Goal: Task Accomplishment & Management: Manage account settings

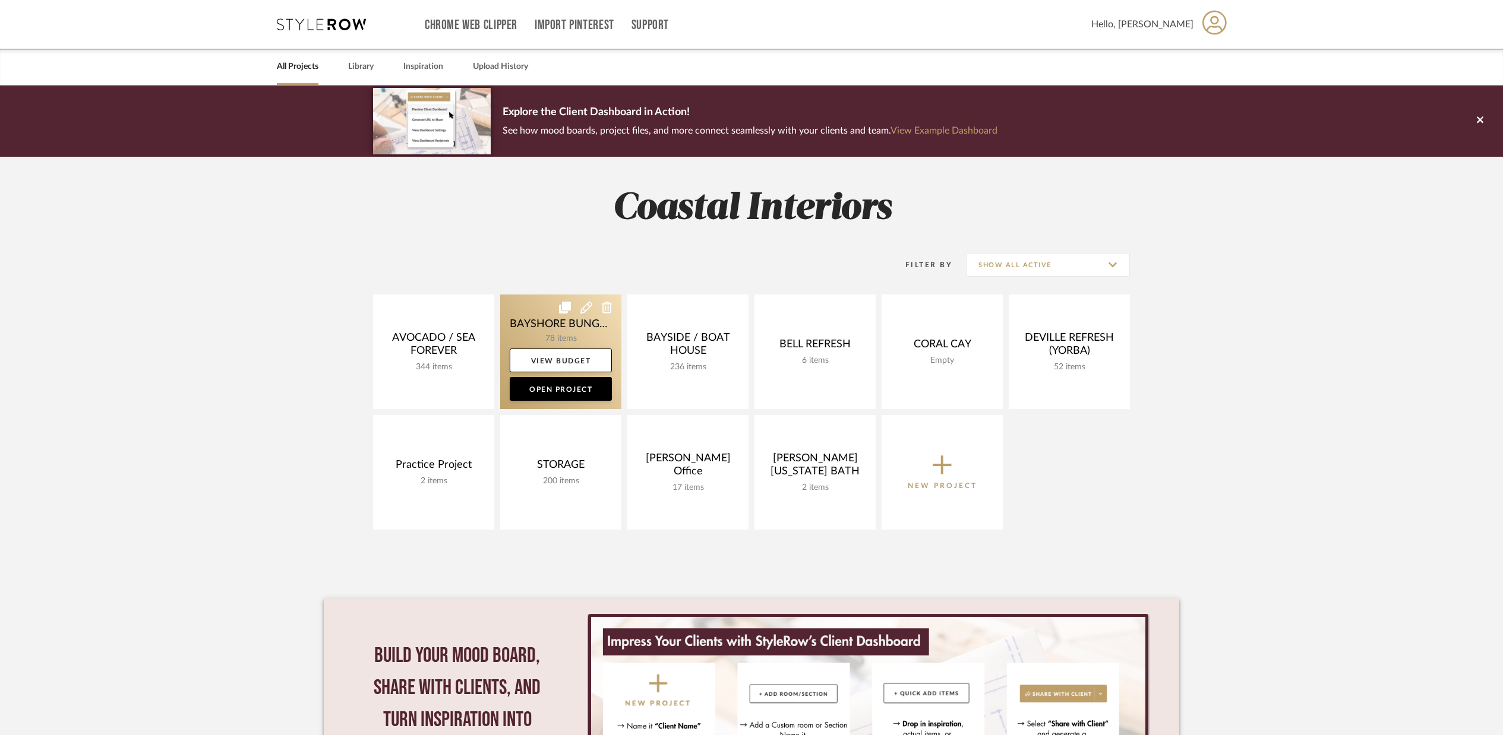
click at [582, 324] on link at bounding box center [560, 352] width 121 height 115
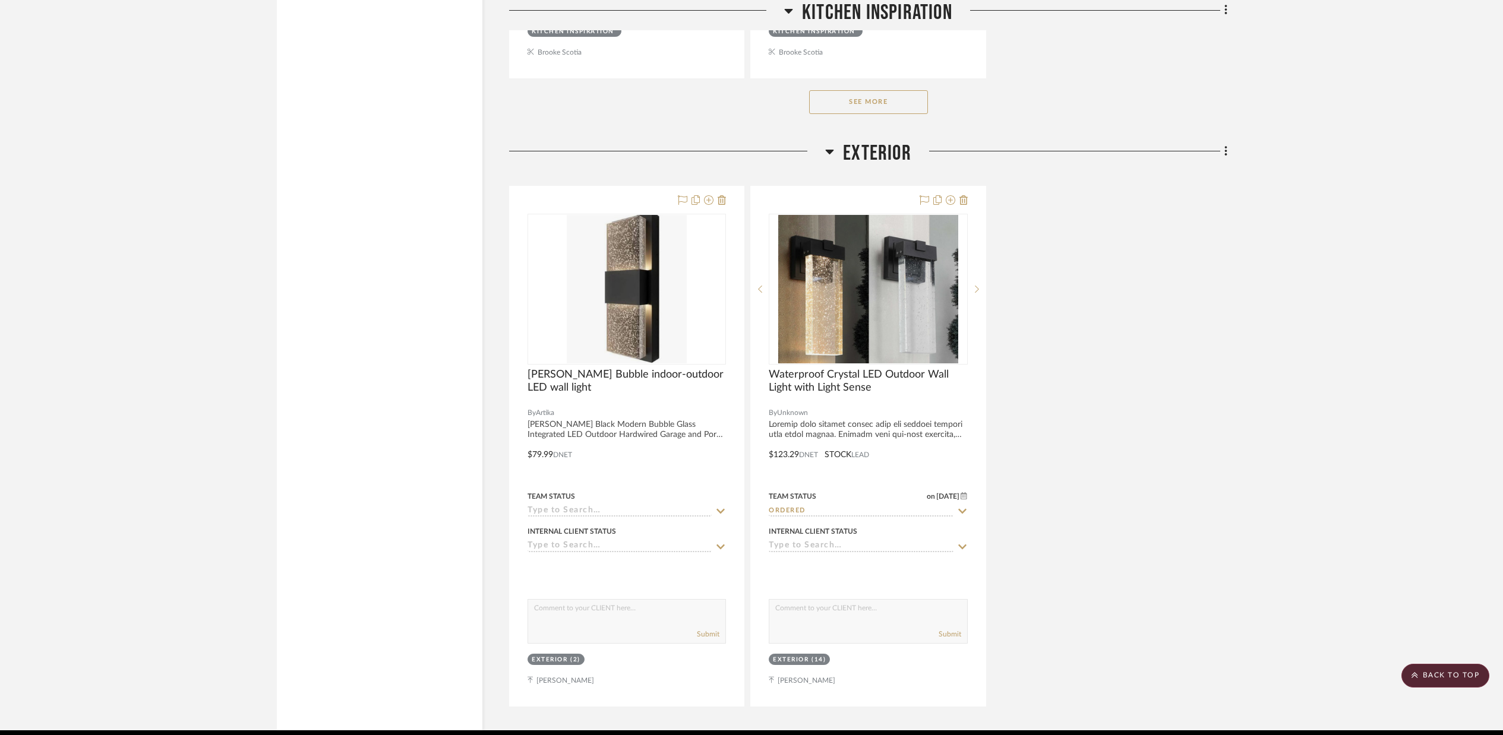
scroll to position [13428, 0]
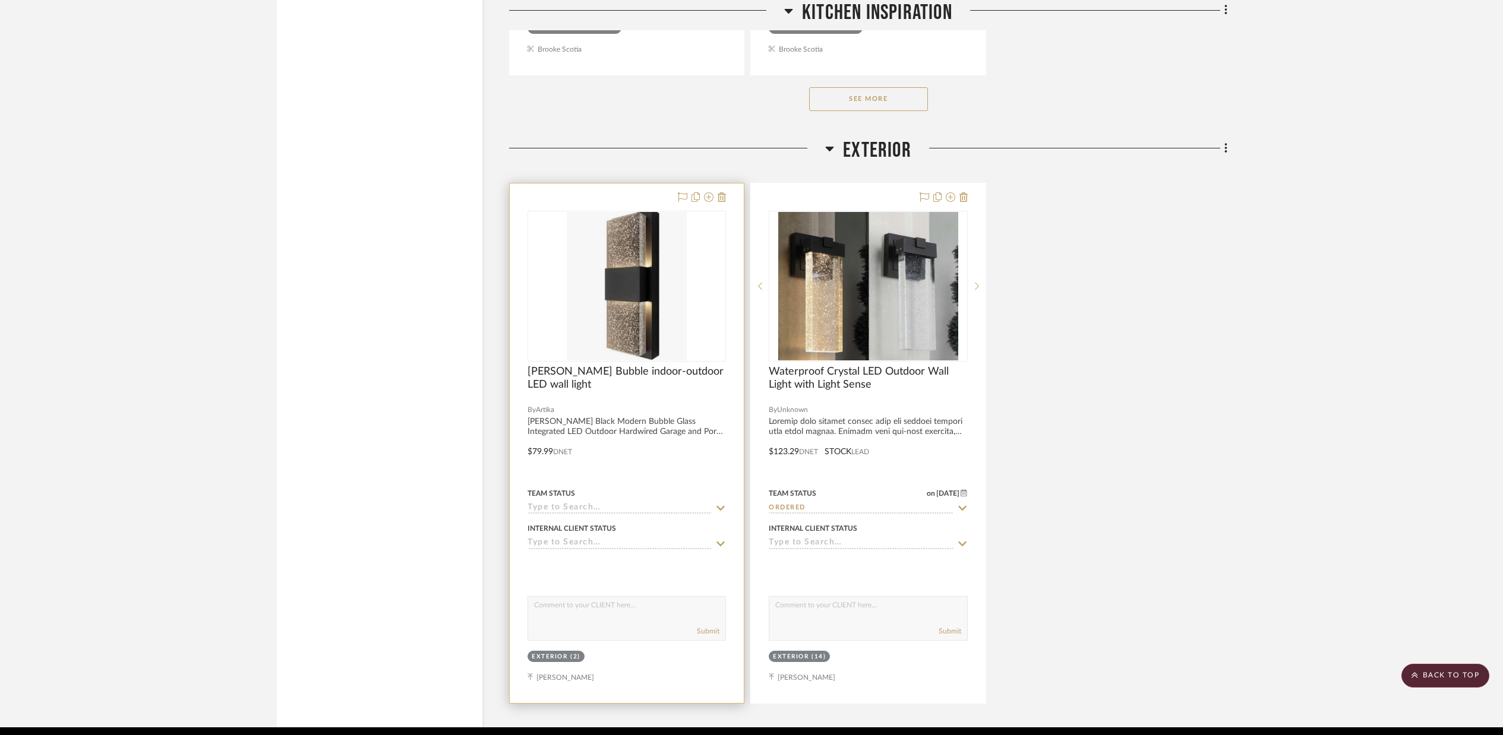
click at [705, 308] on div at bounding box center [626, 286] width 198 height 151
click at [688, 307] on div "0" at bounding box center [626, 286] width 197 height 150
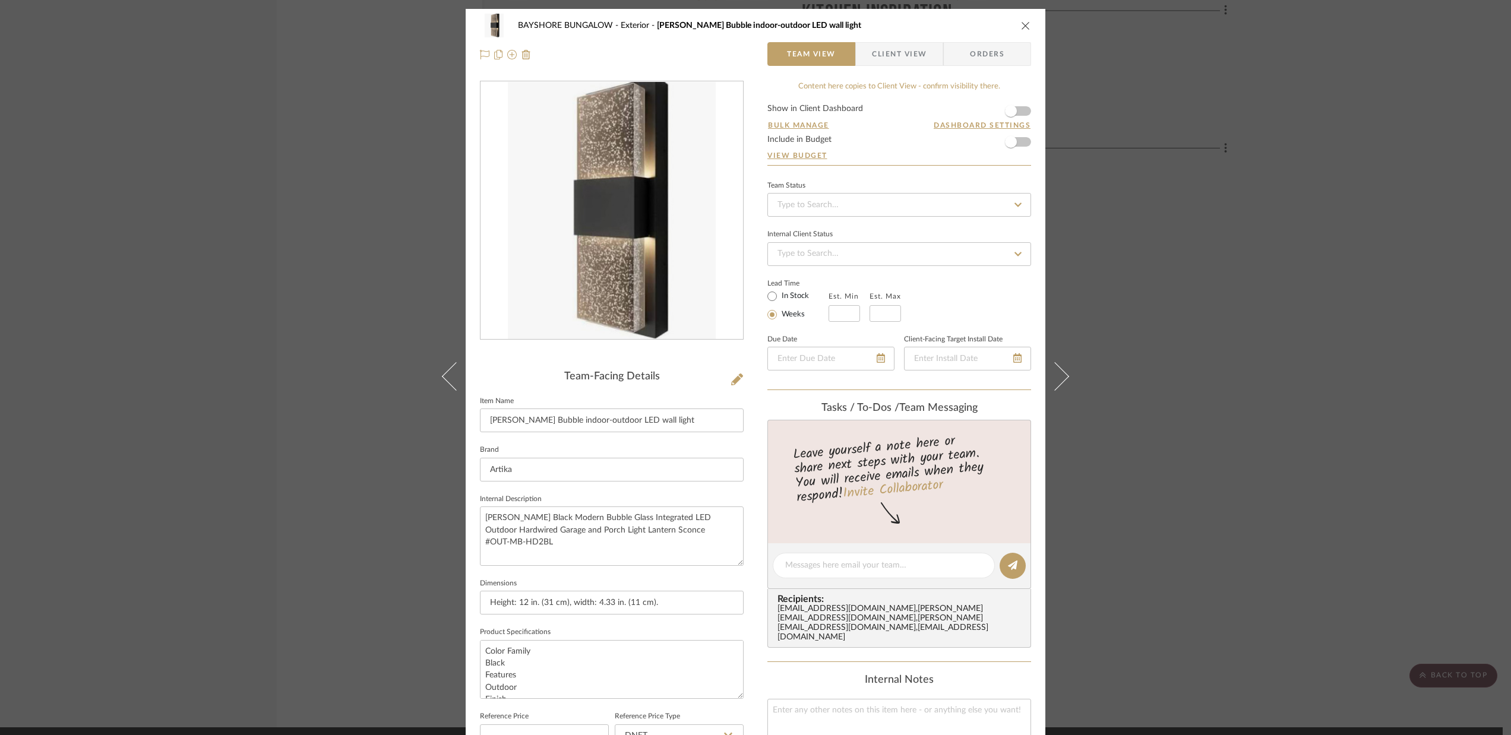
click at [1013, 204] on icon at bounding box center [1018, 205] width 11 height 8
click at [787, 266] on span "Ordered" at bounding box center [791, 267] width 30 height 8
type input "[DATE]"
type input "Ordered"
type input "[DATE]"
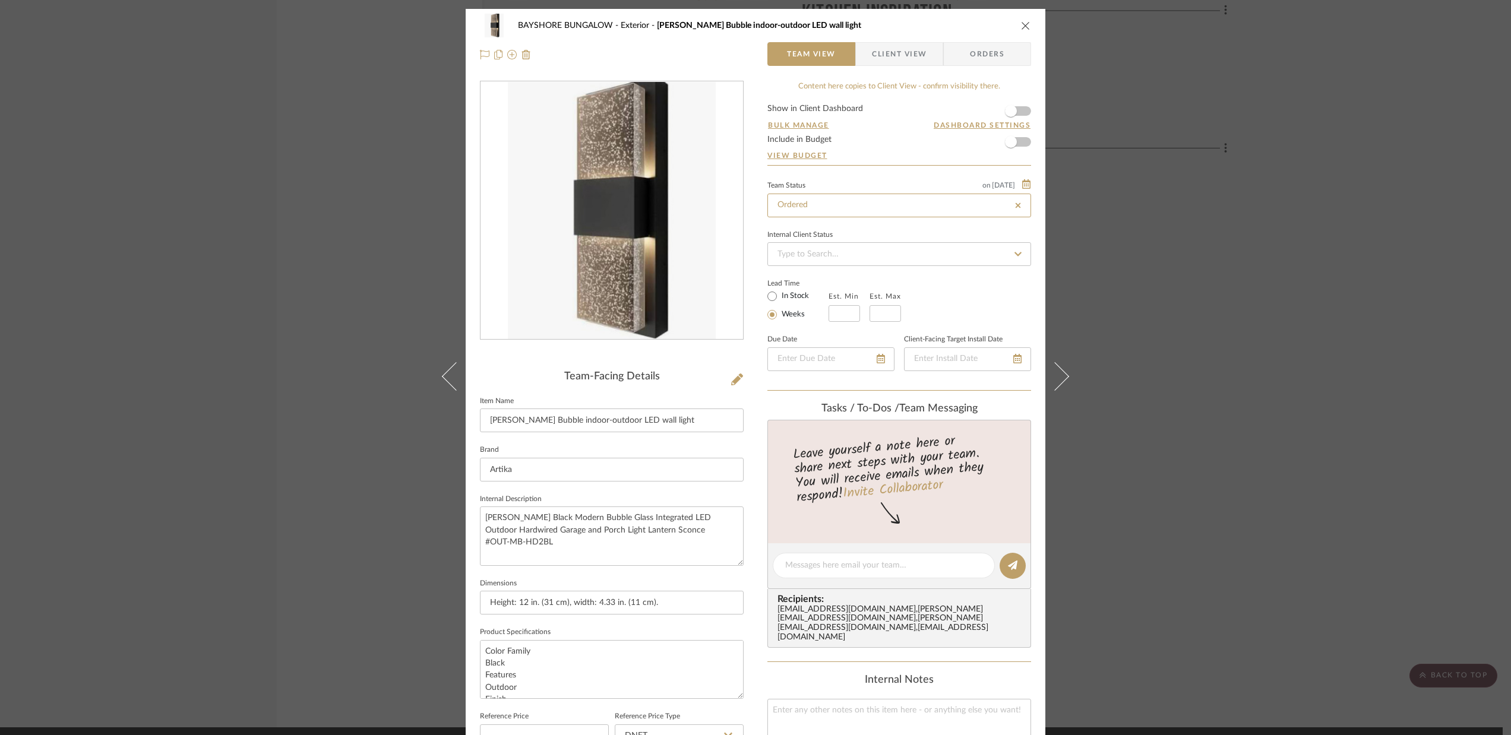
type input "Ordered"
click at [767, 298] on input "In Stock" at bounding box center [772, 296] width 14 height 14
radio input "true"
click at [880, 362] on icon at bounding box center [881, 359] width 8 height 10
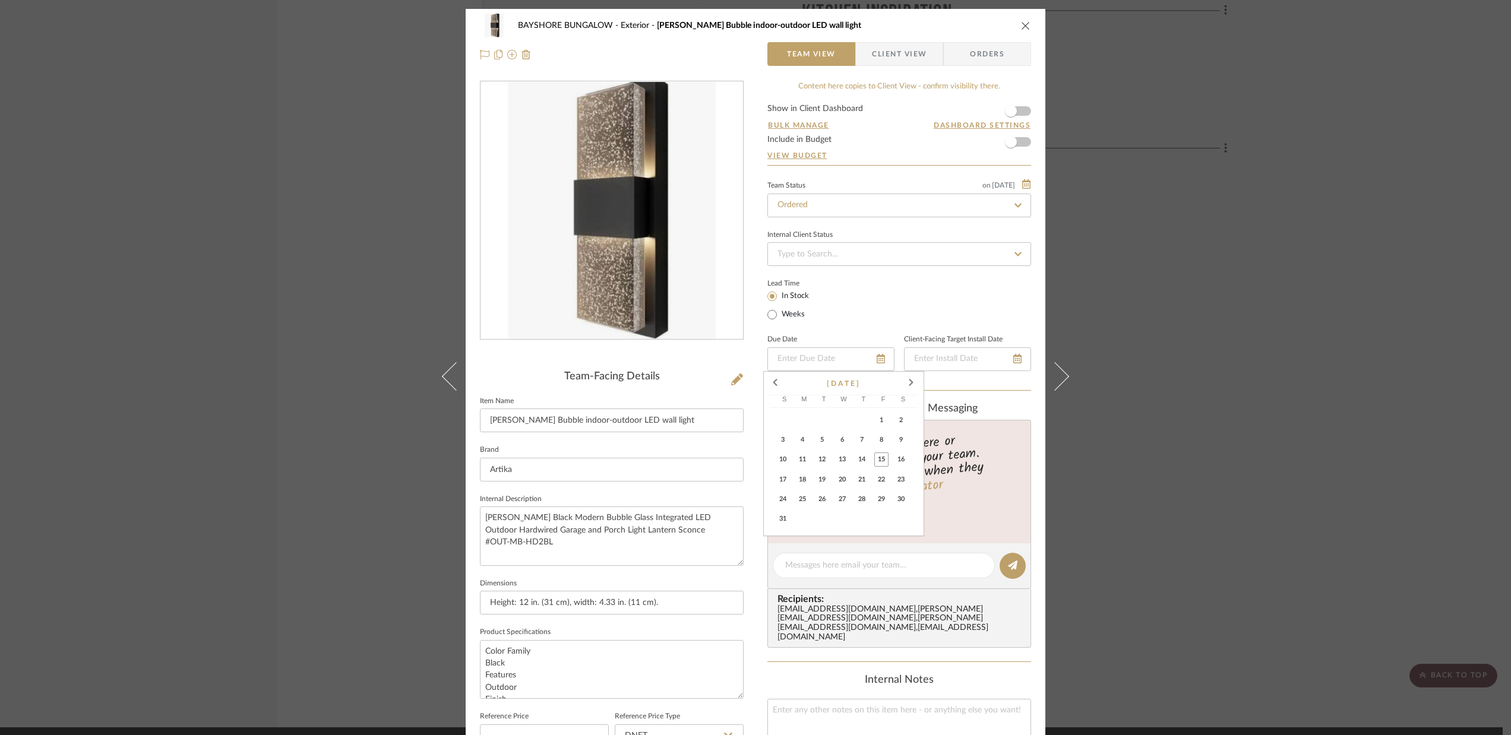
click at [864, 480] on span "21" at bounding box center [862, 480] width 14 height 14
type input "[DATE]"
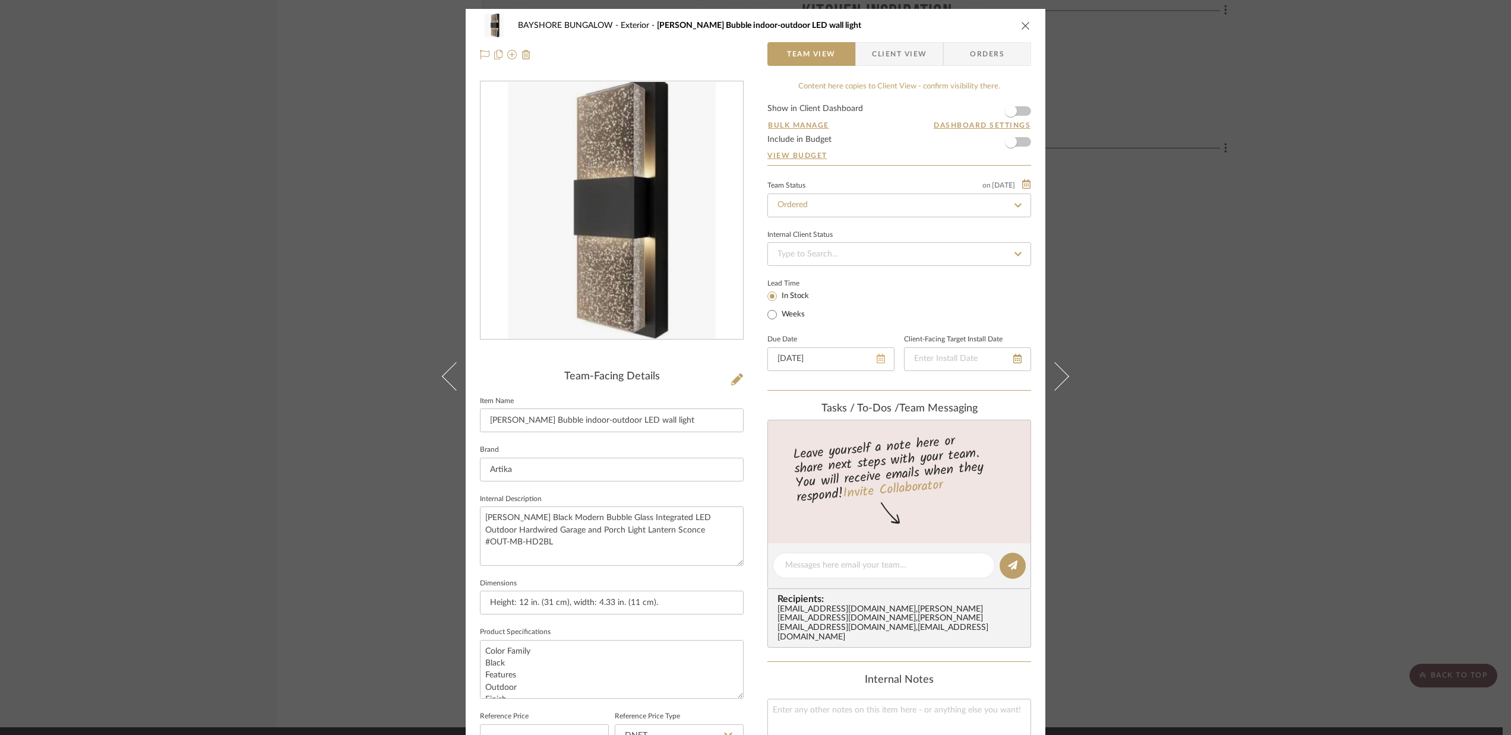
click at [877, 362] on icon at bounding box center [881, 359] width 8 height 10
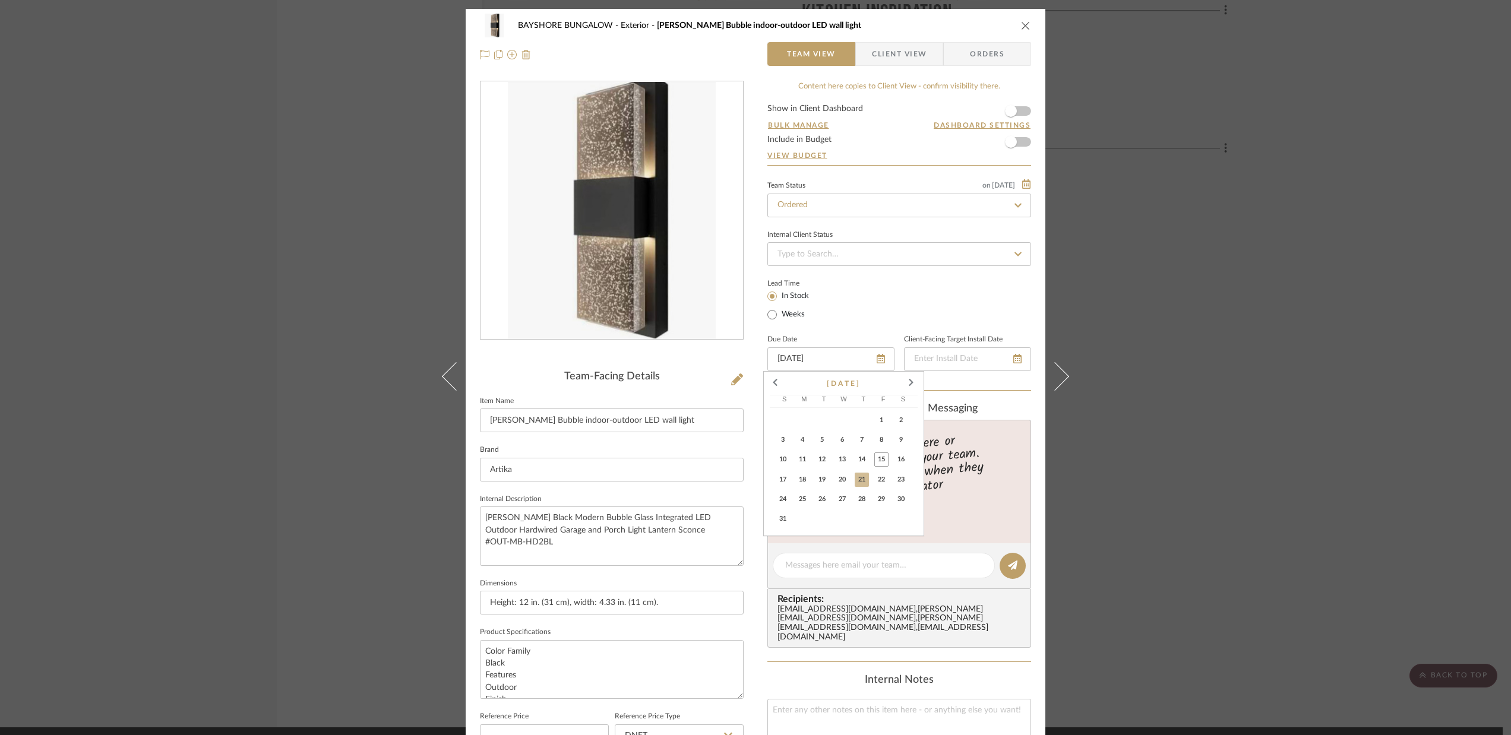
click at [883, 480] on span "22" at bounding box center [881, 480] width 14 height 14
type input "[DATE]"
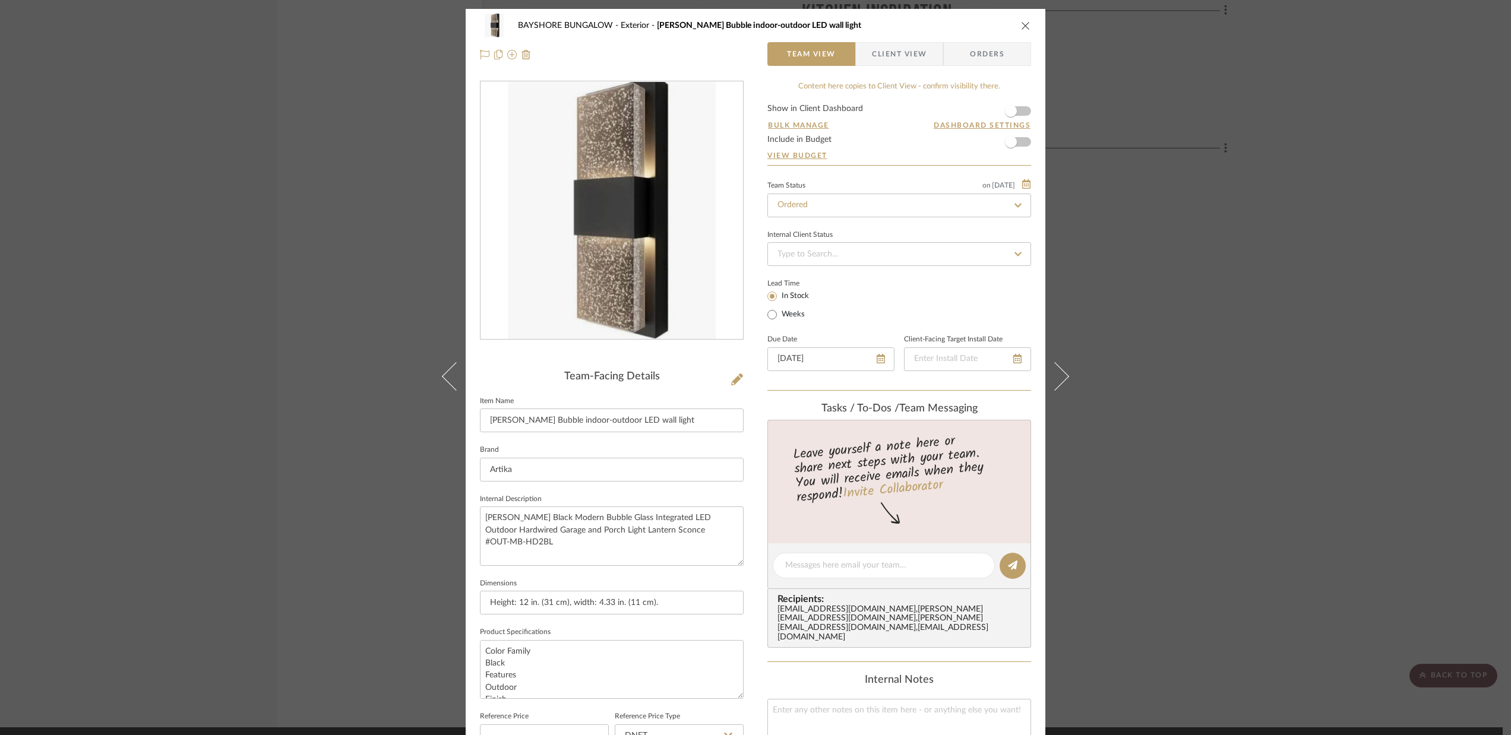
click at [1021, 24] on icon "close" at bounding box center [1026, 26] width 10 height 10
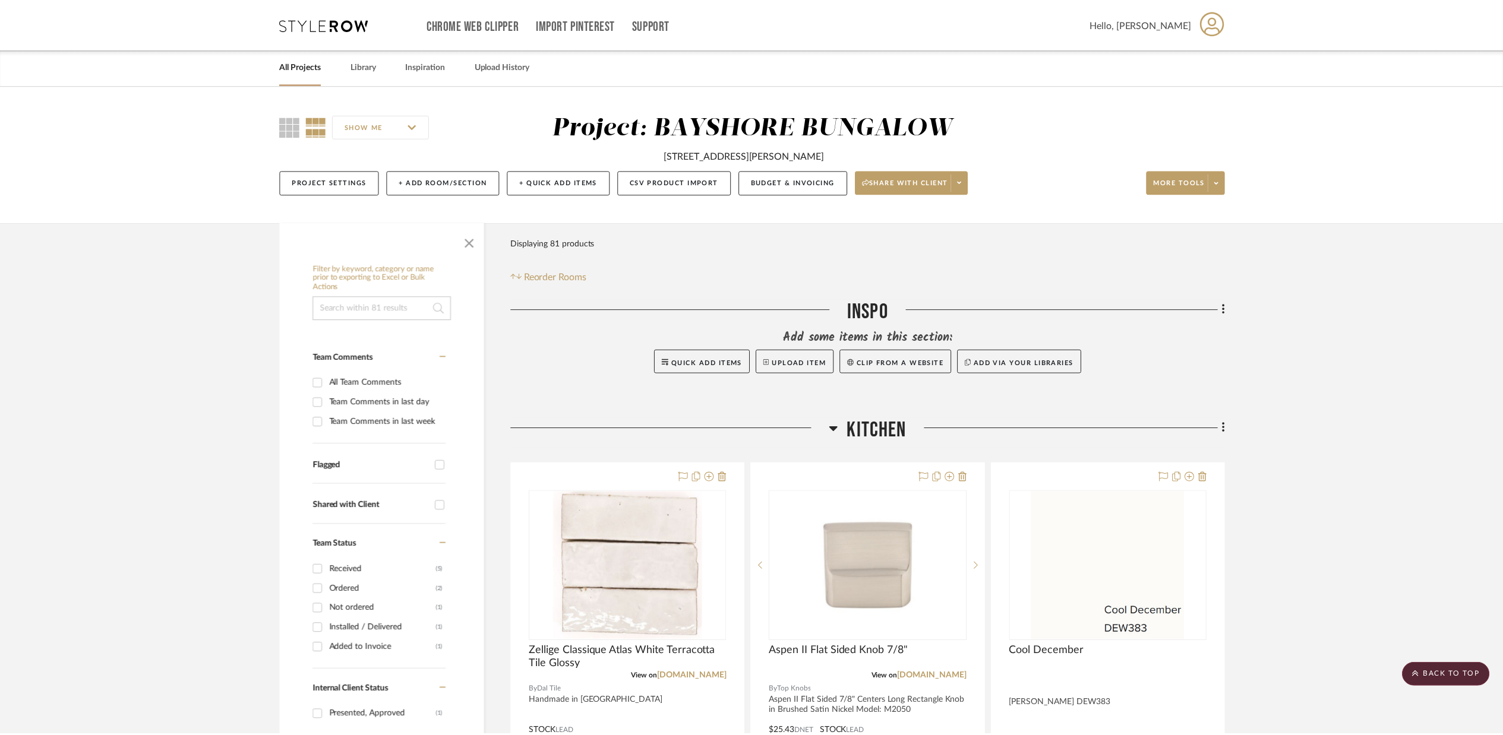
scroll to position [13428, 0]
